Goal: Task Accomplishment & Management: Manage account settings

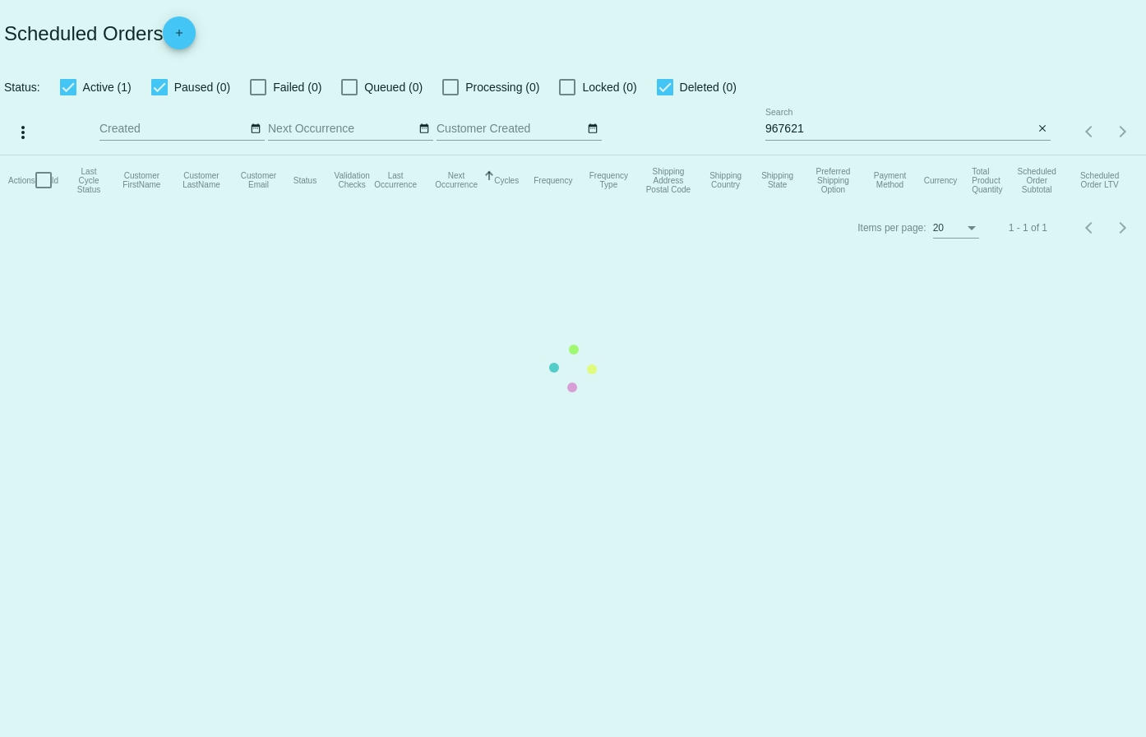
click at [839, 155] on mat-table "Actions Id Last Cycle Status Customer FirstName Customer LastName Customer Emai…" at bounding box center [573, 179] width 1146 height 49
click at [816, 131] on app-dashboard-scheduled-orders "Scheduled Orders add Status: Active (1) Paused (0) Failed (0) Queued (0) Proces…" at bounding box center [573, 125] width 1146 height 251
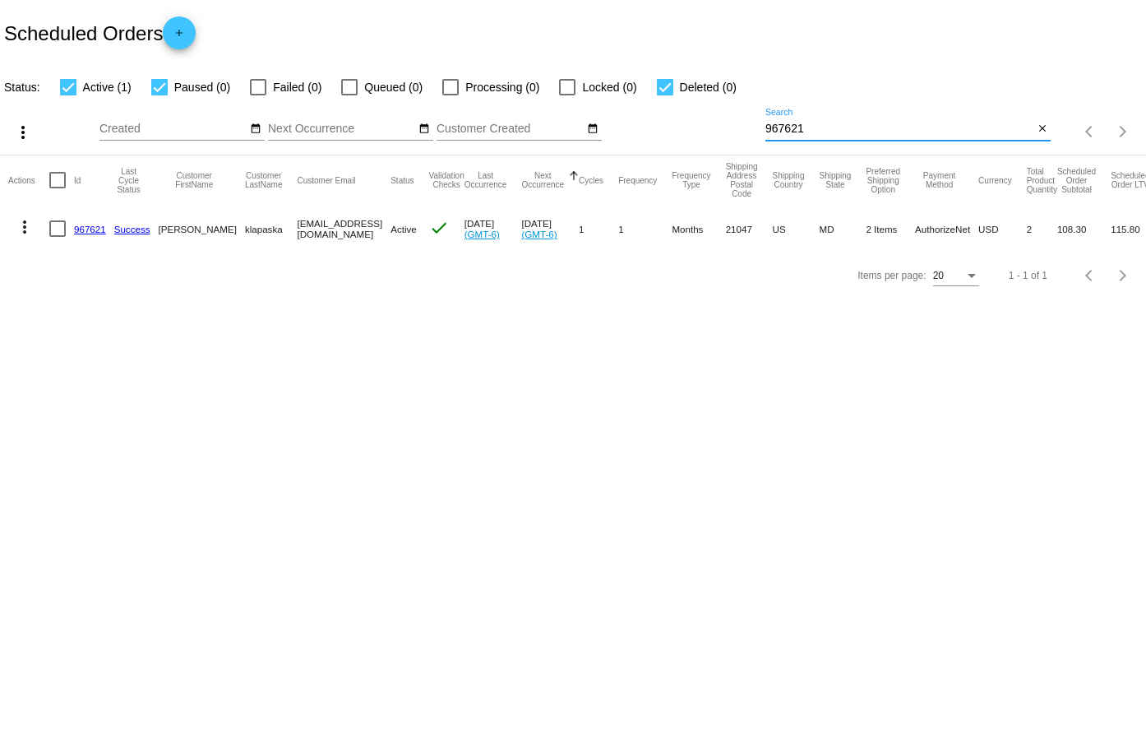
click at [816, 131] on input "967621" at bounding box center [899, 129] width 268 height 13
paste input "833968"
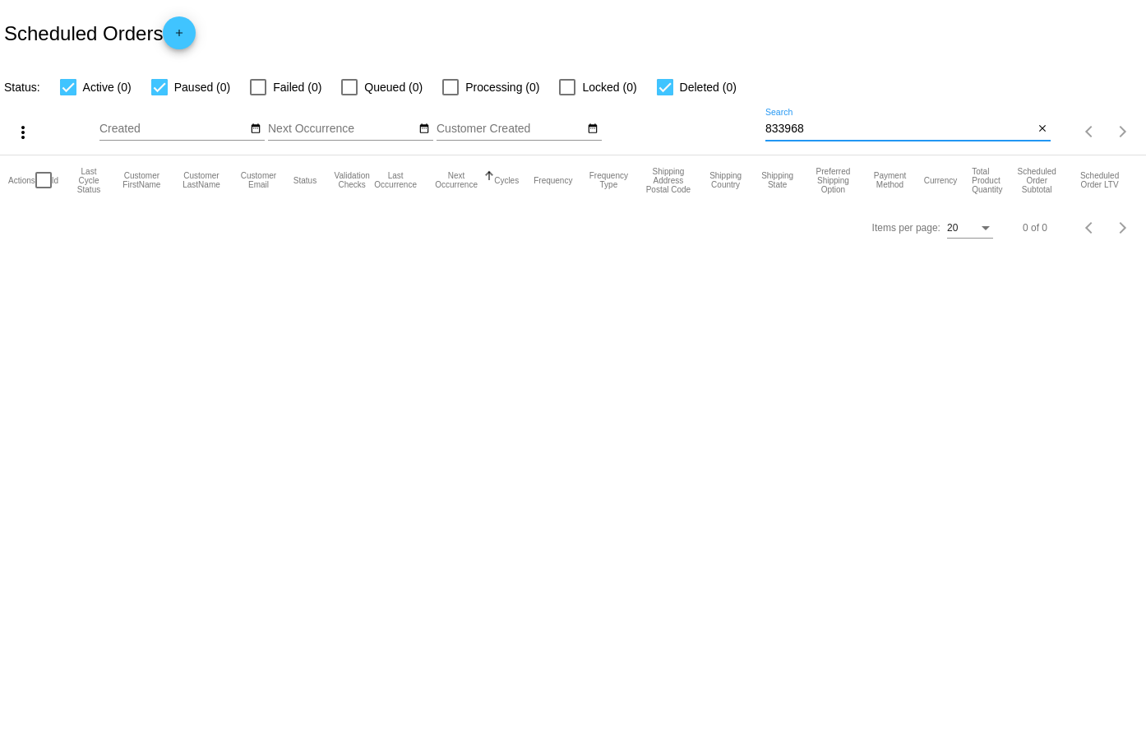
type input "833968"
click at [189, 47] on mat-icon "add" at bounding box center [179, 37] width 20 height 20
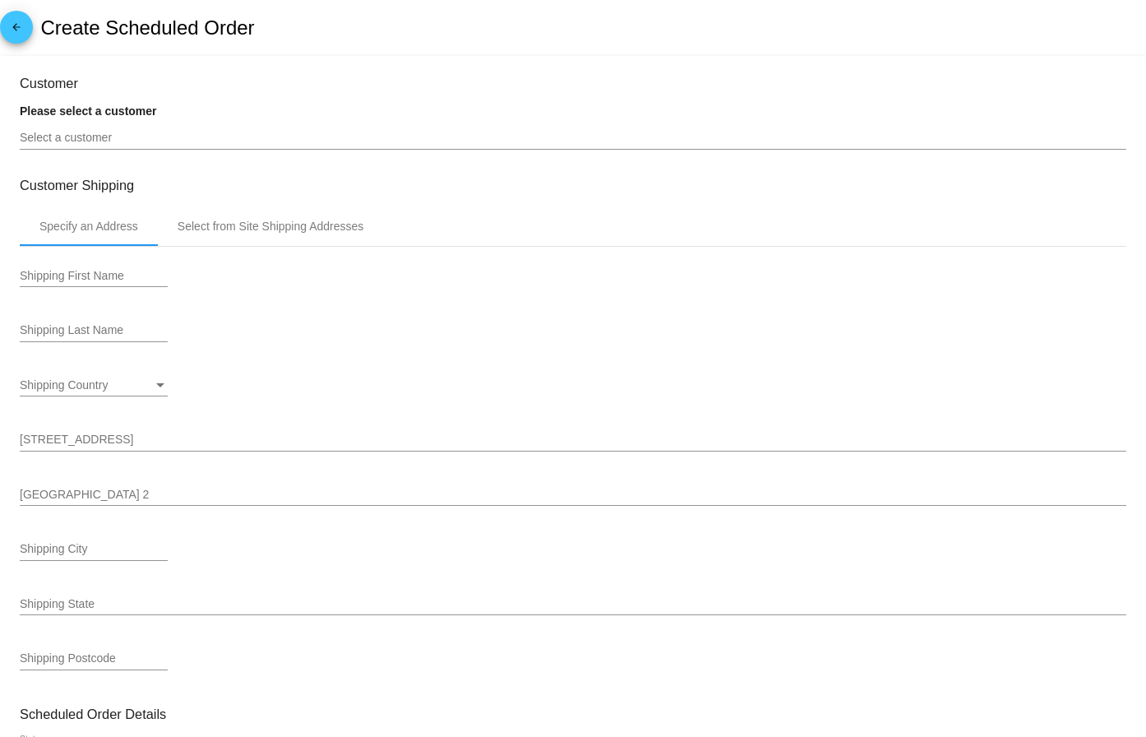
type input "[DATE]"
click at [204, 130] on div "Select a customer" at bounding box center [573, 134] width 1107 height 32
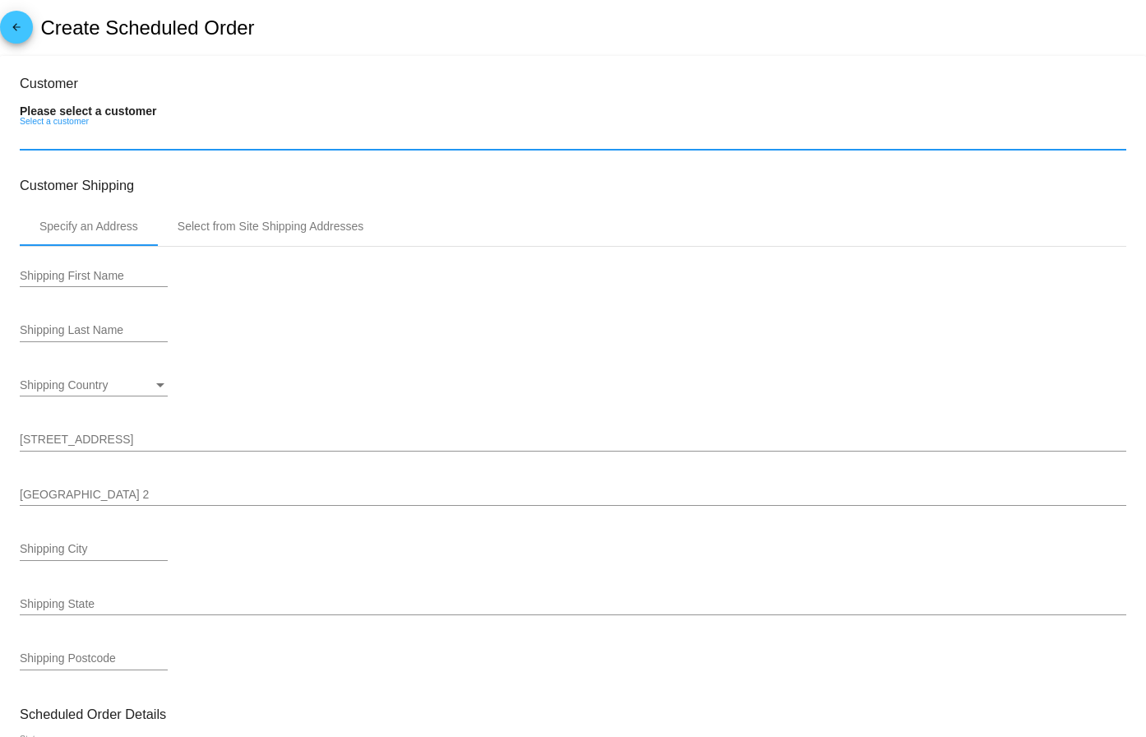
paste input "[EMAIL_ADDRESS][DOMAIN_NAME]"
type input "[EMAIL_ADDRESS][DOMAIN_NAME]"
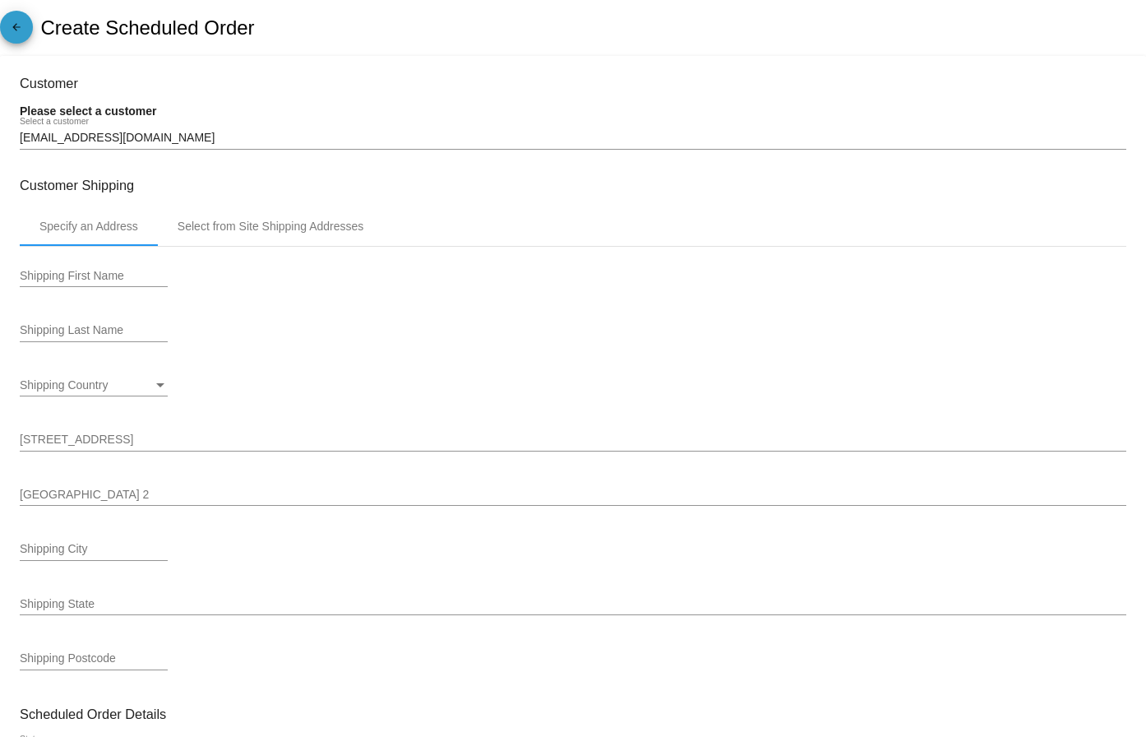
click at [16, 24] on mat-icon "arrow_back" at bounding box center [17, 31] width 20 height 20
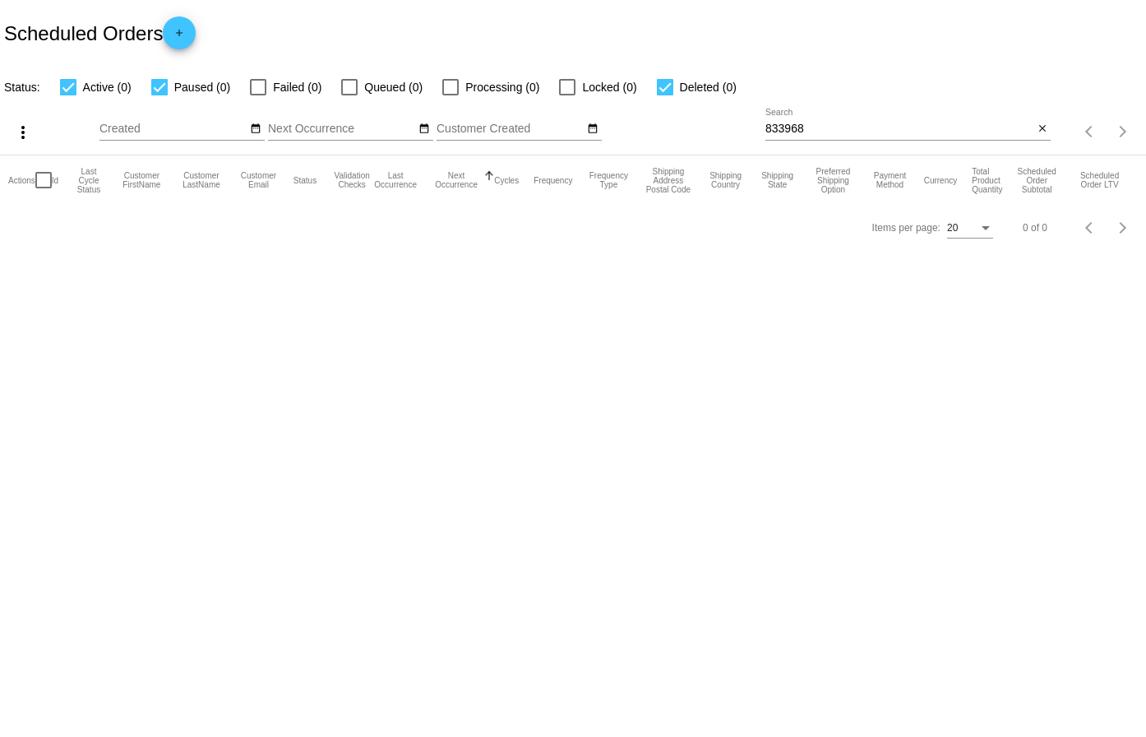
click at [961, 128] on input "833968" at bounding box center [899, 129] width 268 height 13
click at [955, 128] on input "833968" at bounding box center [899, 129] width 268 height 13
paste input "[EMAIL_ADDRESS][DOMAIN_NAME]"
type input "[EMAIL_ADDRESS][DOMAIN_NAME]"
click at [1038, 133] on mat-icon "close" at bounding box center [1043, 129] width 12 height 13
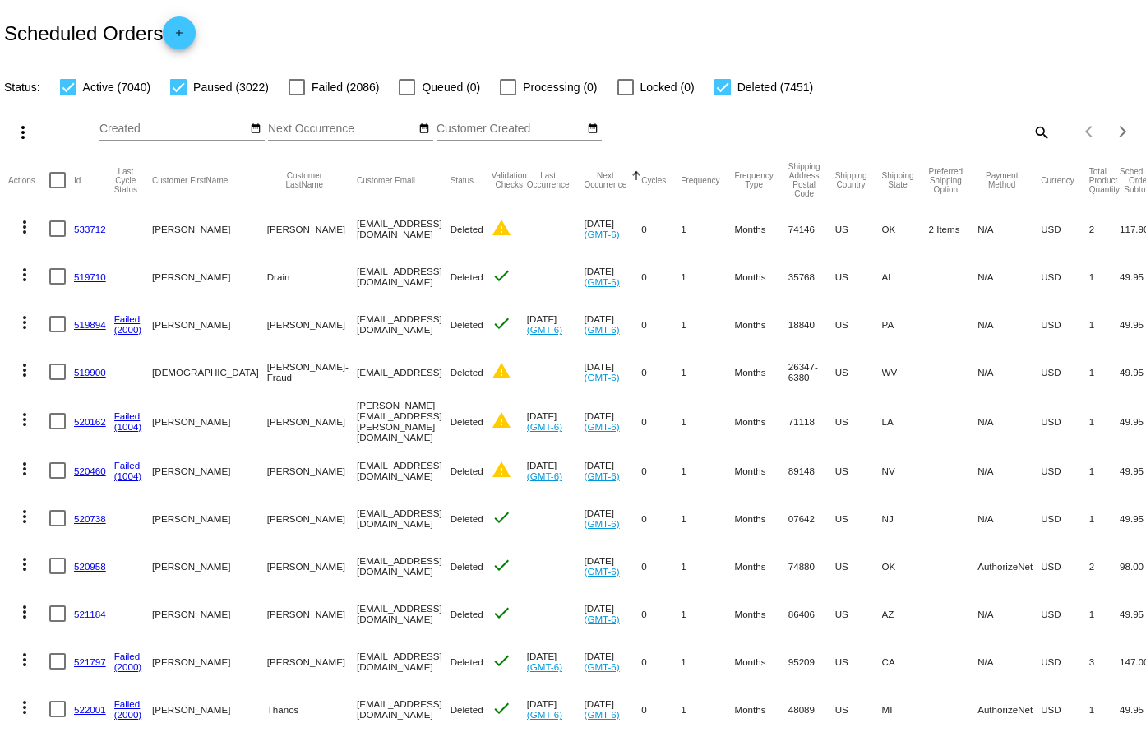
click at [1031, 129] on mat-icon "search" at bounding box center [1041, 131] width 20 height 25
paste input "629234"
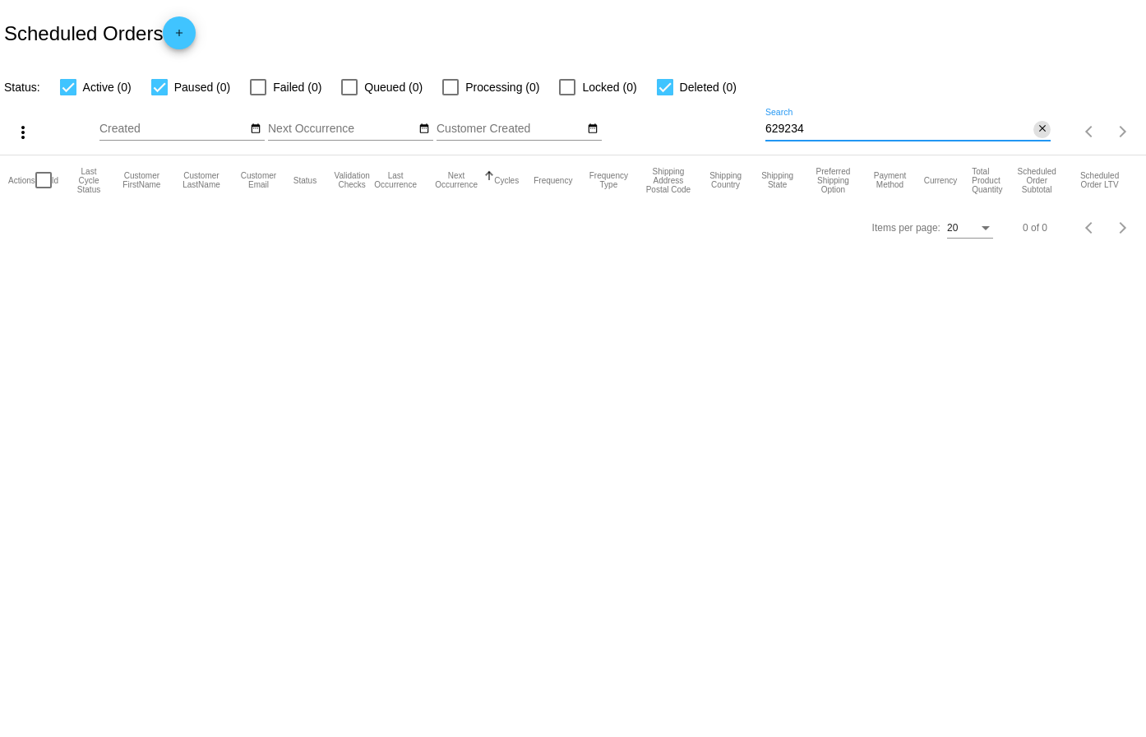
type input "629234"
click at [1043, 128] on mat-icon "close" at bounding box center [1043, 129] width 12 height 13
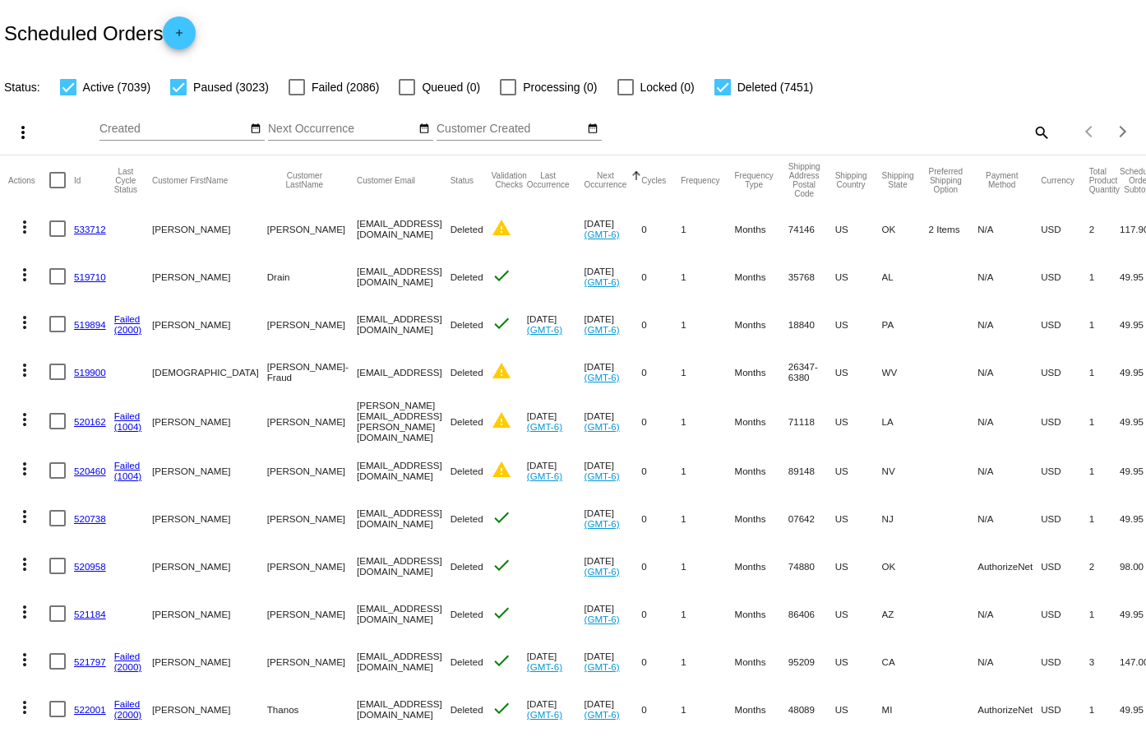
click at [1036, 131] on mat-icon "search" at bounding box center [1041, 131] width 20 height 25
paste input "629234"
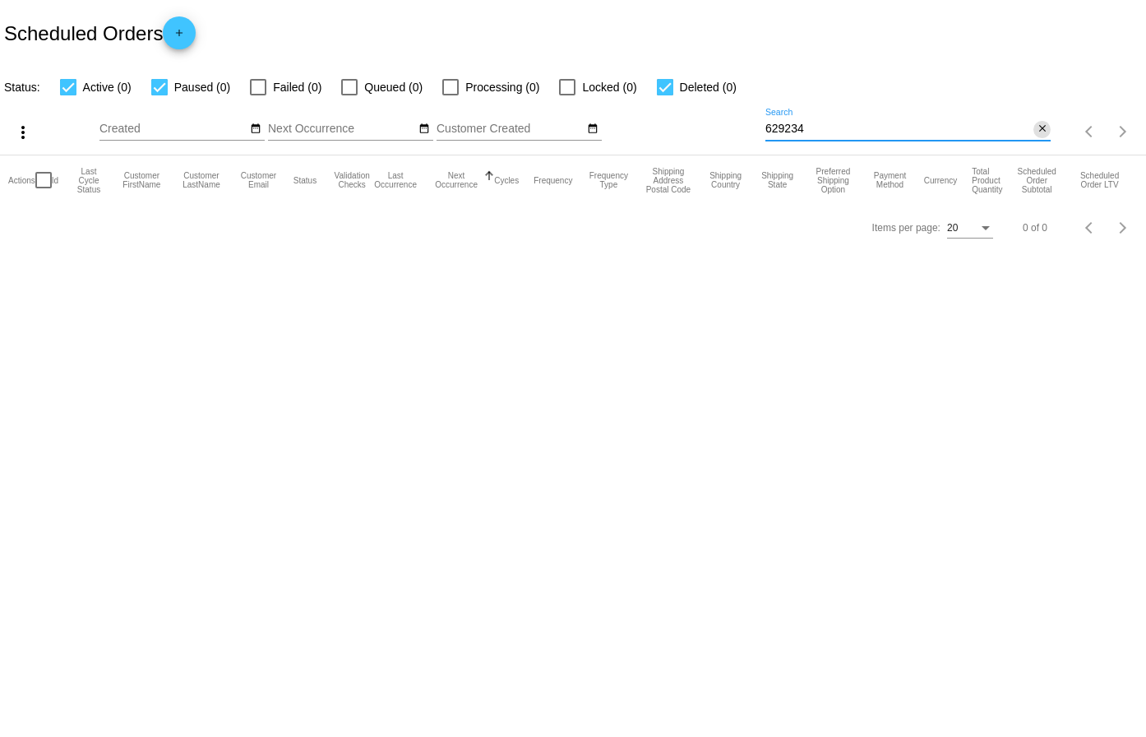
type input "629234"
click at [1044, 129] on mat-icon "close" at bounding box center [1043, 129] width 12 height 13
